Goal: Task Accomplishment & Management: Manage account settings

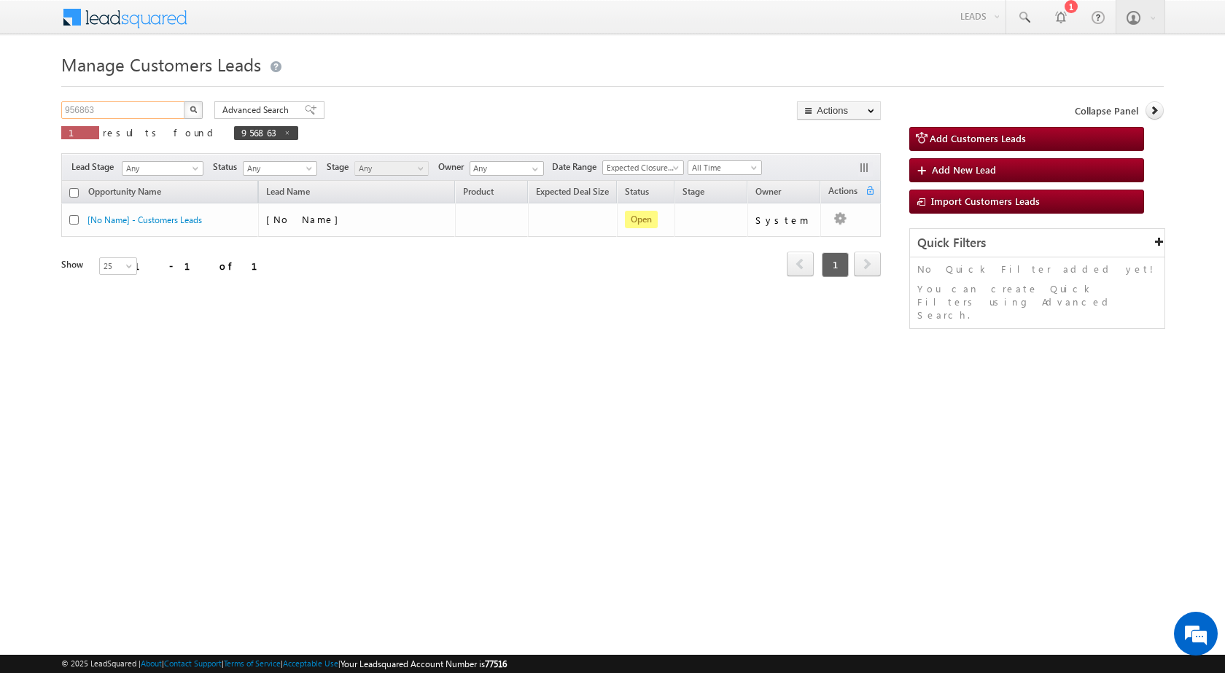
click at [103, 109] on input "956863" at bounding box center [123, 109] width 125 height 17
paste input "2663"
type input "952663"
click at [184, 101] on button "button" at bounding box center [193, 109] width 19 height 17
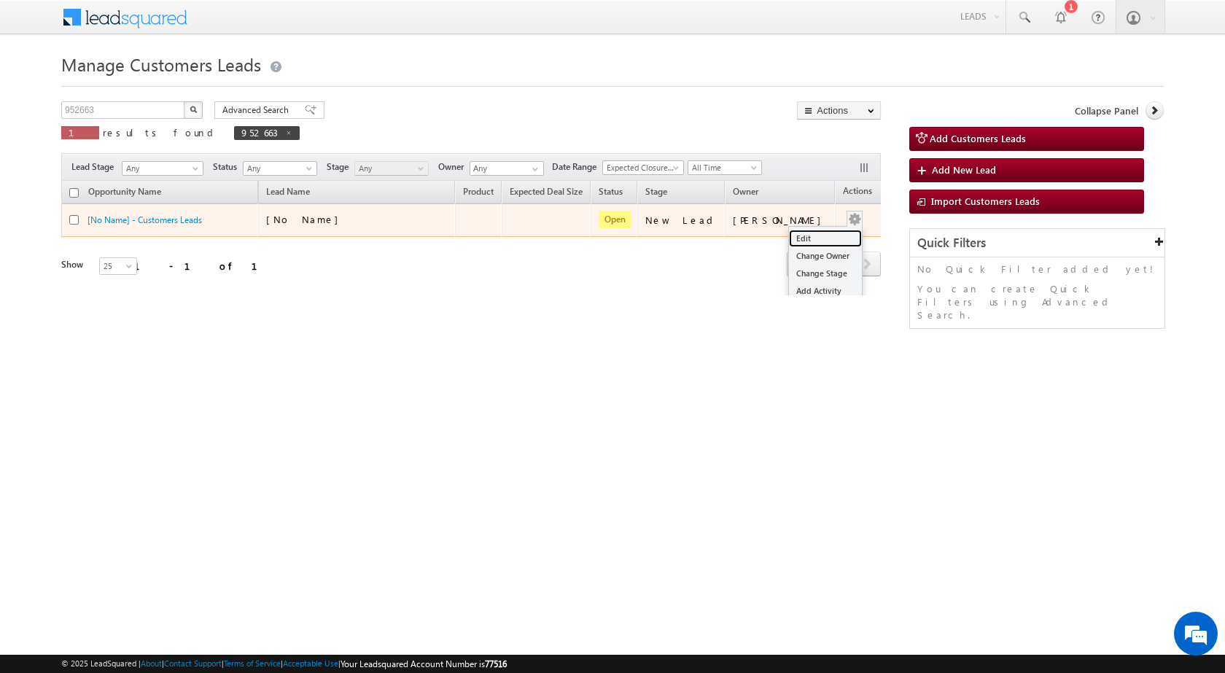
click at [817, 236] on link "Edit" at bounding box center [825, 238] width 73 height 17
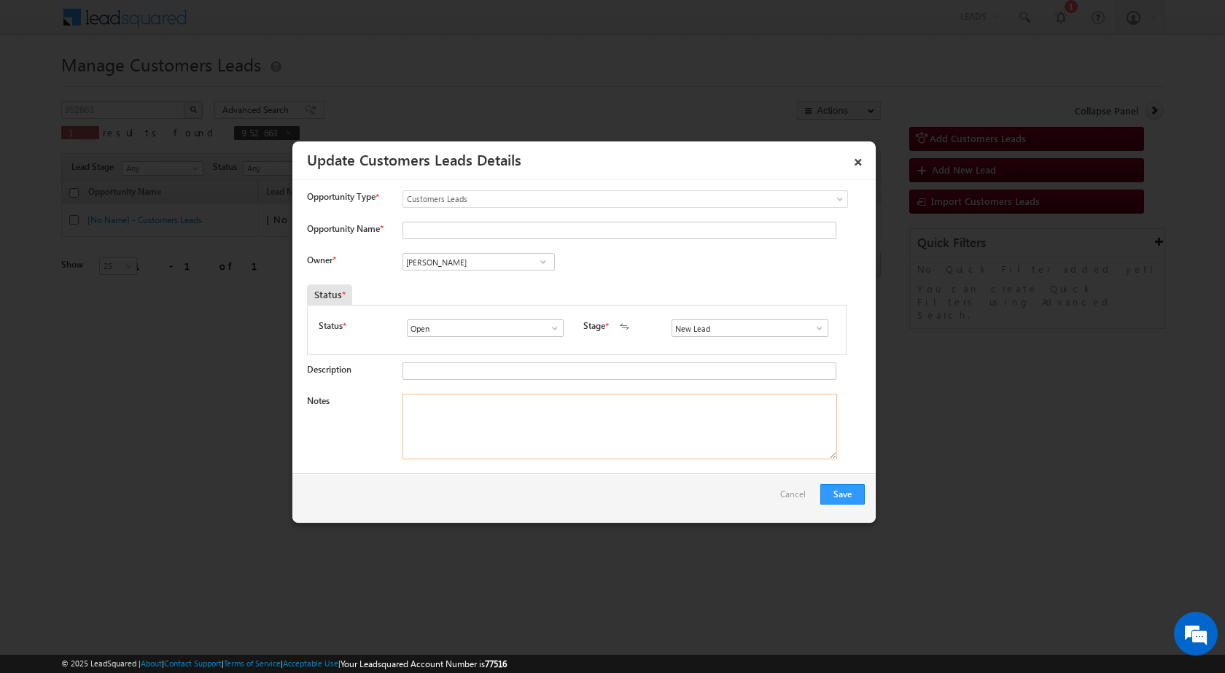
click at [577, 415] on textarea "Notes" at bounding box center [619, 427] width 435 height 66
paste textarea "952663 / [PERSON_NAME] / 9258469812 / RENOVTION / OWNER - HIMSELF / 203131 TO B…"
type textarea "952663 / [PERSON_NAME] / 9258469812 / RENOVTION / OWNER - HIMSELF / 203131 TO B…"
click at [812, 330] on span at bounding box center [819, 328] width 15 height 12
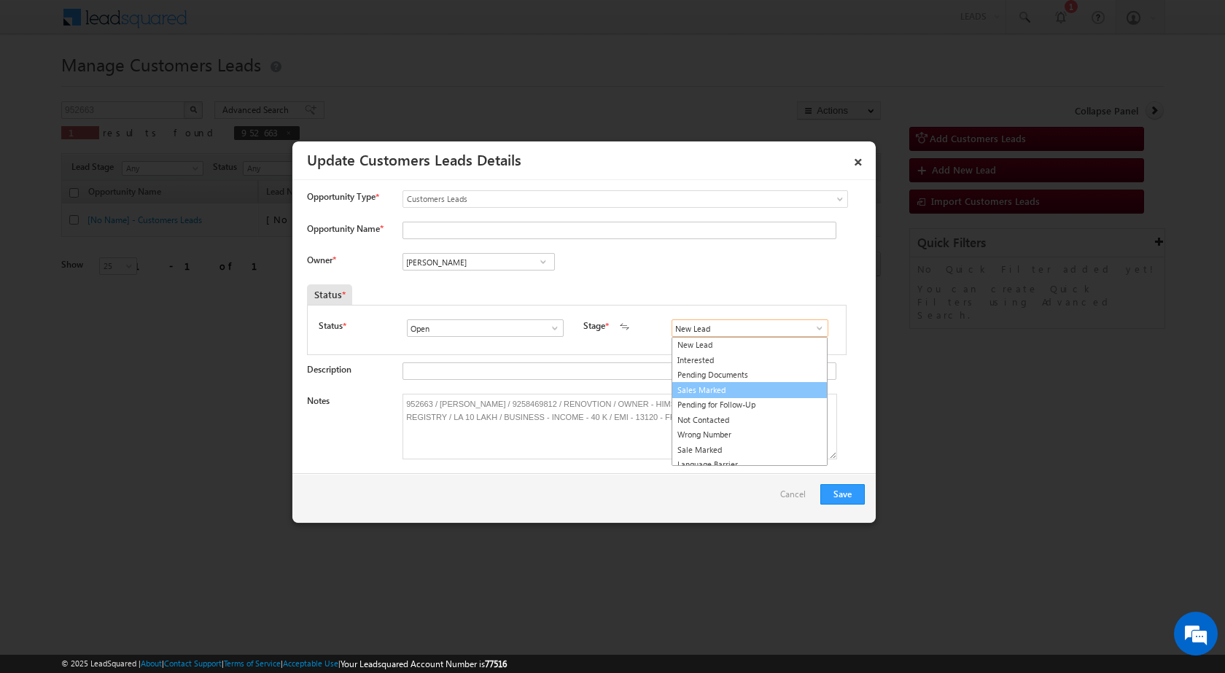
click at [740, 394] on link "Sales Marked" at bounding box center [750, 390] width 156 height 17
type input "Sales Marked"
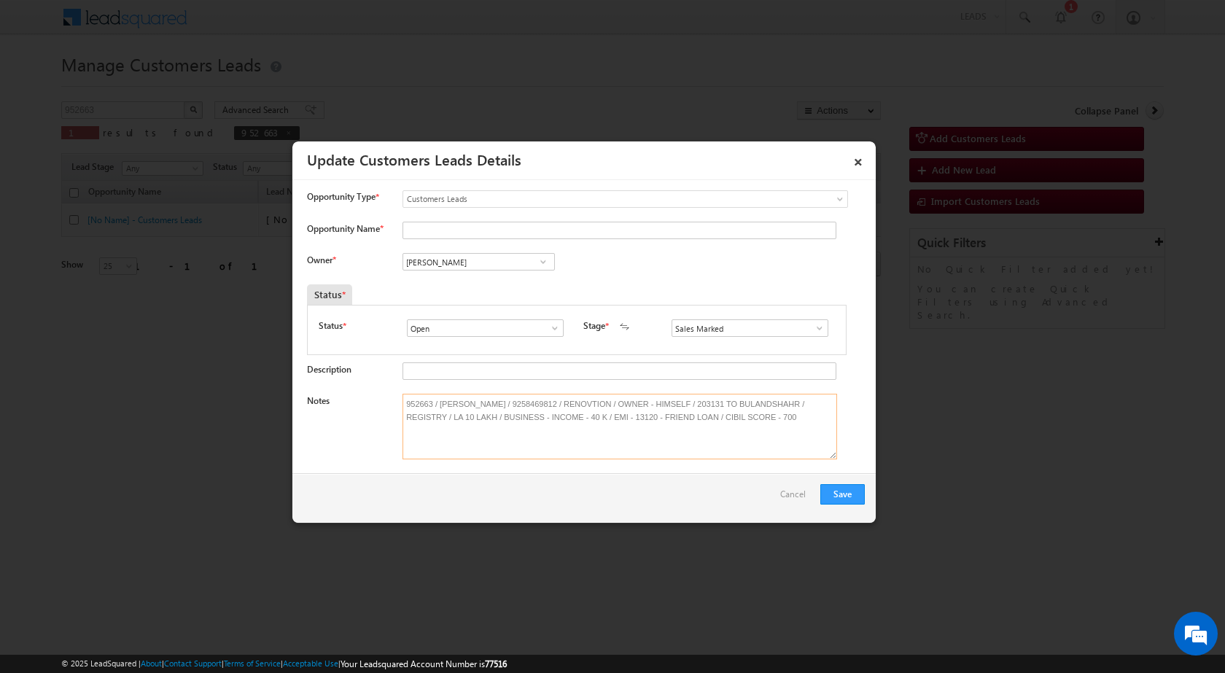
drag, startPoint x: 438, startPoint y: 400, endPoint x: 502, endPoint y: 394, distance: 63.7
click at [502, 394] on textarea "952663 / [PERSON_NAME] / 9258469812 / RENOVTION / OWNER - HIMSELF / 203131 TO B…" at bounding box center [619, 427] width 435 height 66
click at [432, 231] on input "Opportunity Name *" at bounding box center [619, 230] width 434 height 17
paste input "[PERSON_NAME]"
type input "[PERSON_NAME]"
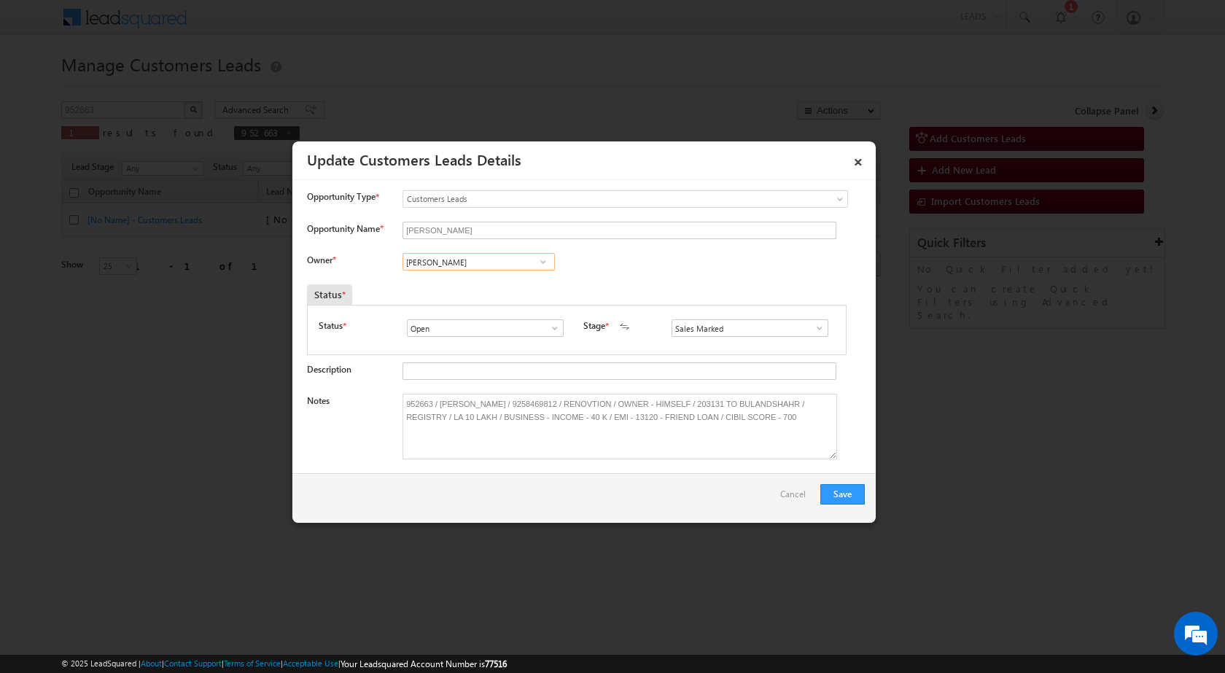
click at [473, 253] on input "[PERSON_NAME]" at bounding box center [478, 261] width 152 height 17
paste input "[EMAIL_ADDRESS][PERSON_NAME][DOMAIN_NAME]"
click at [488, 278] on link "[PERSON_NAME] [PERSON_NAME][EMAIL_ADDRESS][PERSON_NAME][DOMAIN_NAME]" at bounding box center [478, 285] width 152 height 28
type input "[PERSON_NAME]"
click at [843, 492] on button "Save" at bounding box center [842, 494] width 44 height 20
